Goal: Information Seeking & Learning: Learn about a topic

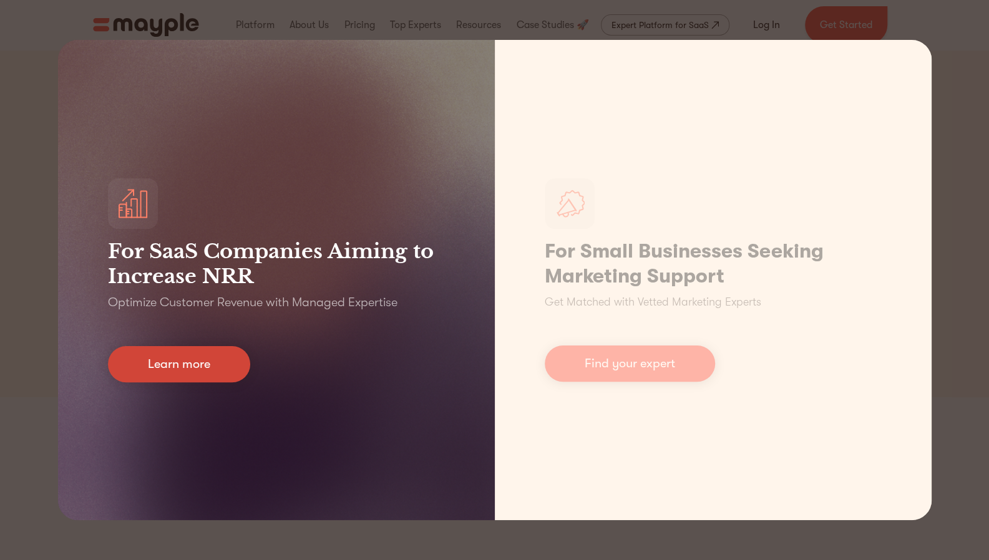
click at [221, 367] on link "Learn more" at bounding box center [179, 364] width 142 height 36
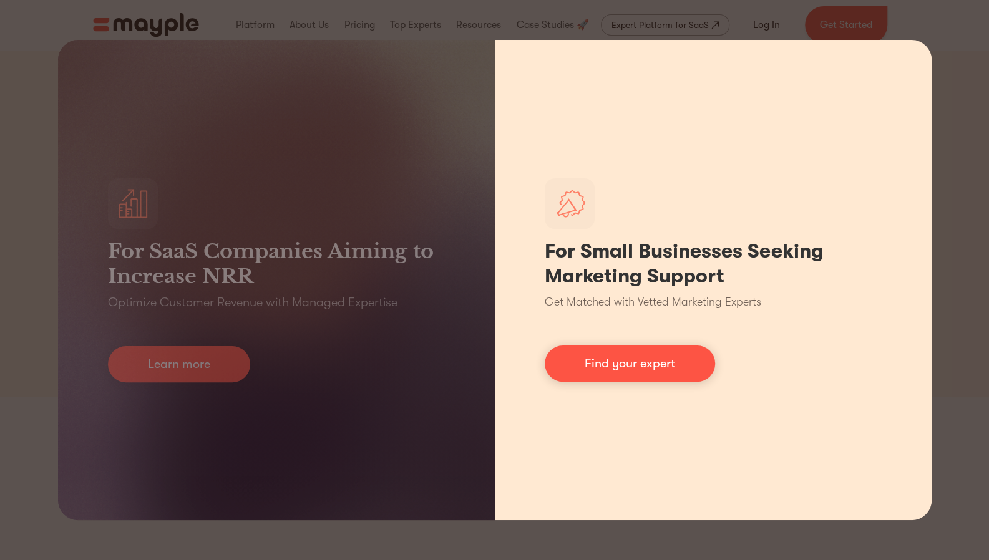
click at [649, 382] on div "For Small Businesses Seeking Marketing Support Get Matched with Vetted Marketin…" at bounding box center [713, 280] width 437 height 480
click at [650, 377] on link "Find your expert" at bounding box center [629, 364] width 170 height 36
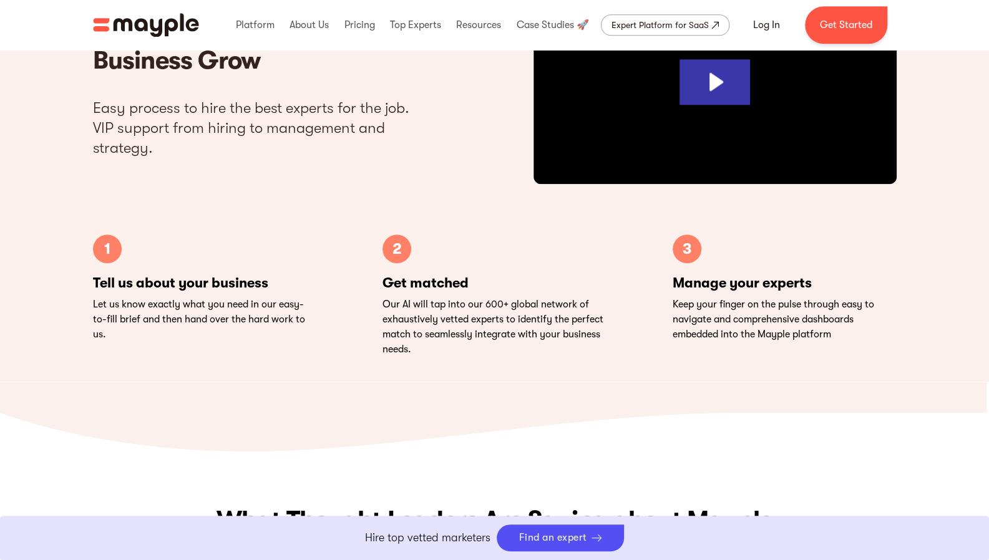
scroll to position [3742, 0]
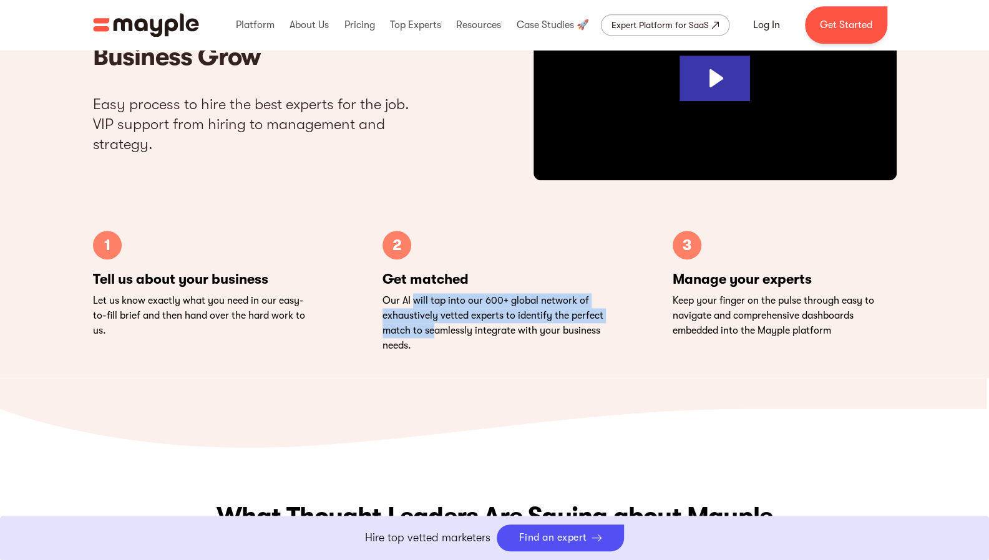
drag, startPoint x: 414, startPoint y: 302, endPoint x: 437, endPoint y: 332, distance: 37.9
click at [437, 332] on p "Our AI will tap into our 600+ global network of exhaustively vetted experts to …" at bounding box center [494, 323] width 224 height 60
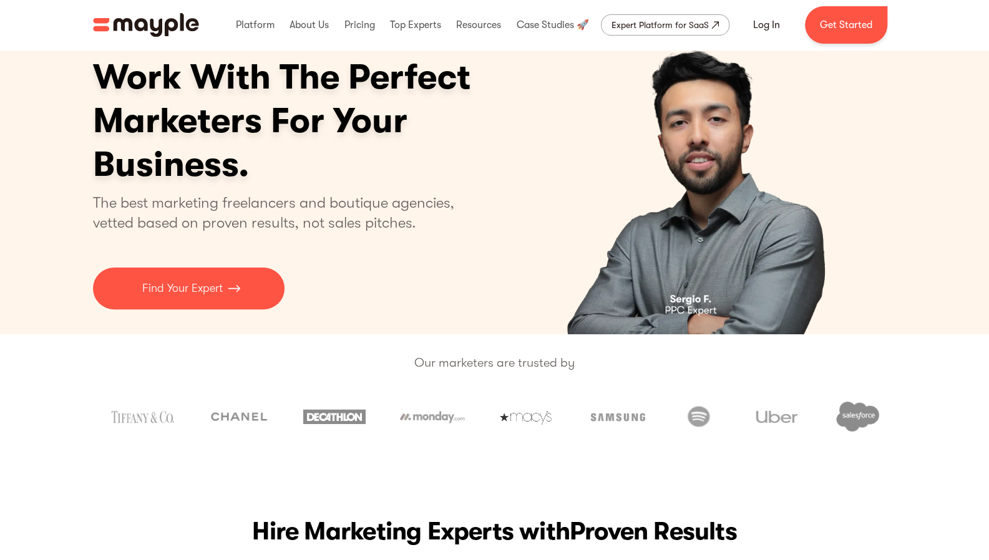
scroll to position [0, 0]
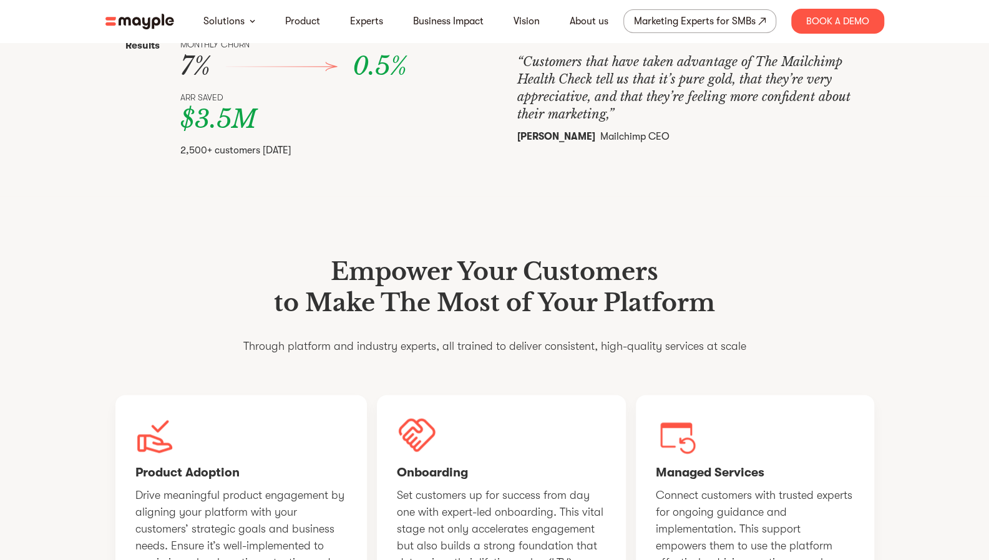
scroll to position [761, 0]
